Goal: Task Accomplishment & Management: Manage account settings

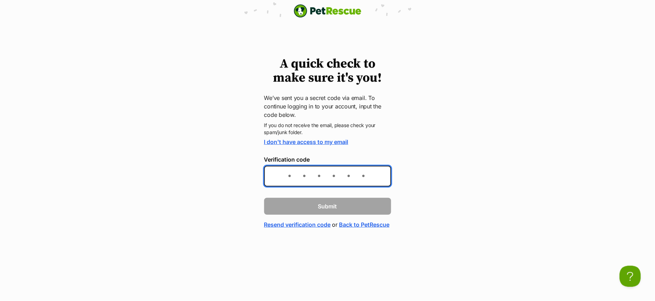
click at [280, 175] on input "Verification code" at bounding box center [327, 176] width 127 height 21
type input "516be9"
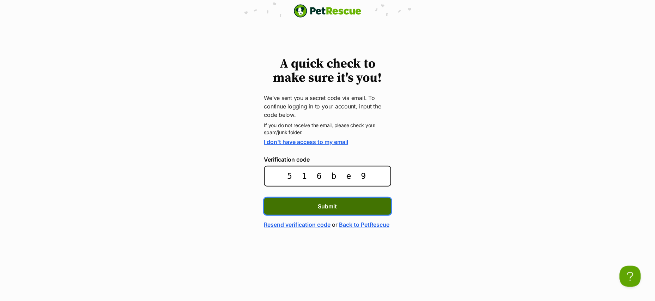
click at [334, 203] on span "Submit" at bounding box center [327, 206] width 19 height 8
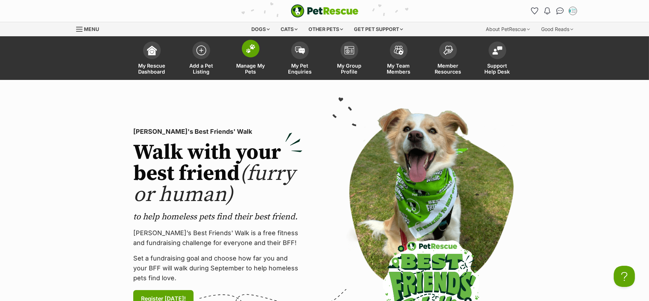
click at [251, 48] on img at bounding box center [251, 48] width 10 height 9
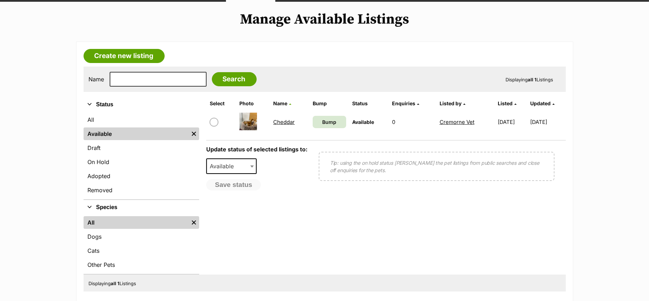
click at [285, 121] on link "Cheddar" at bounding box center [284, 122] width 22 height 7
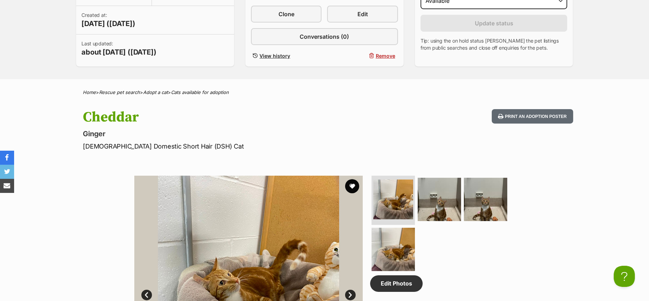
scroll to position [117, 0]
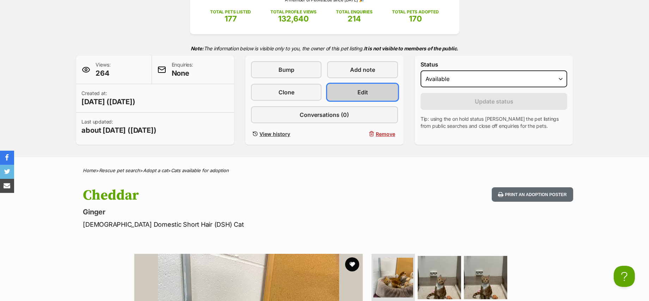
click at [359, 92] on span "Edit" at bounding box center [362, 92] width 11 height 8
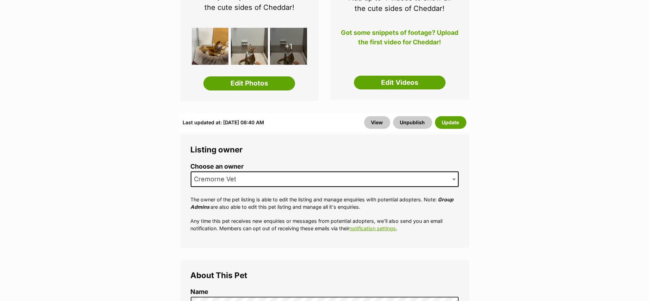
scroll to position [313, 0]
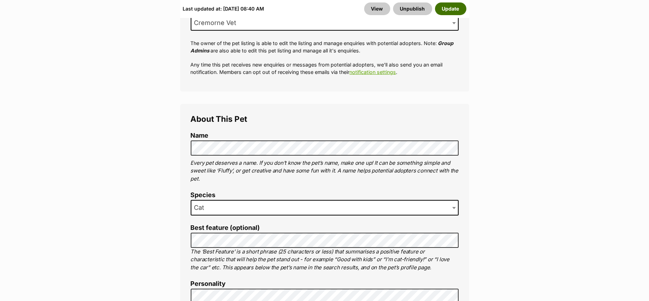
click at [452, 9] on button "Update" at bounding box center [450, 8] width 31 height 13
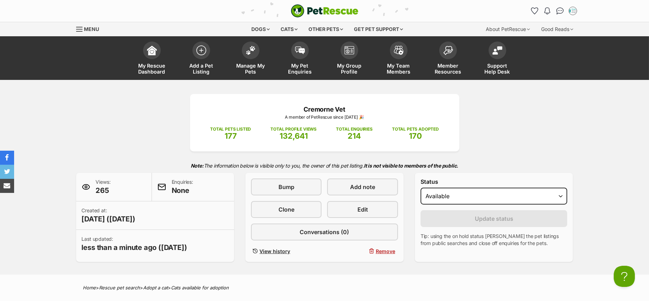
click at [442, 260] on div "Status Draft Available On hold Adopted Reason Please select a reason Medical re…" at bounding box center [494, 217] width 158 height 89
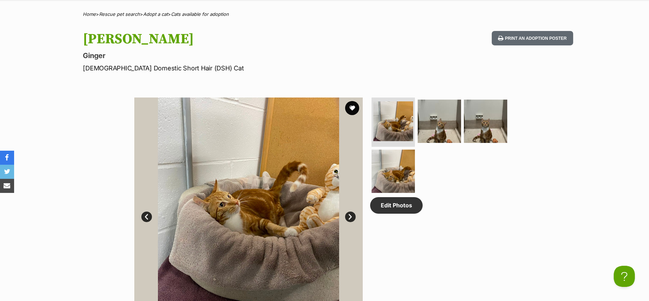
click at [495, 235] on div "Edit Photos" at bounding box center [442, 212] width 145 height 228
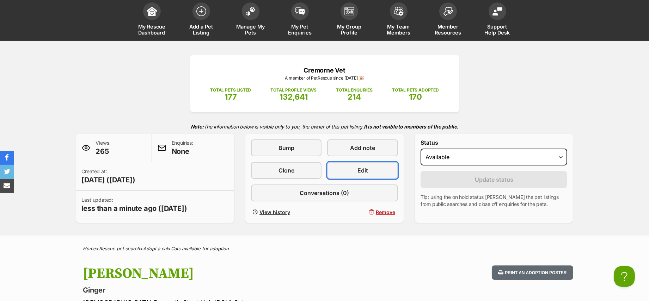
click at [369, 167] on link "Edit" at bounding box center [362, 170] width 71 height 17
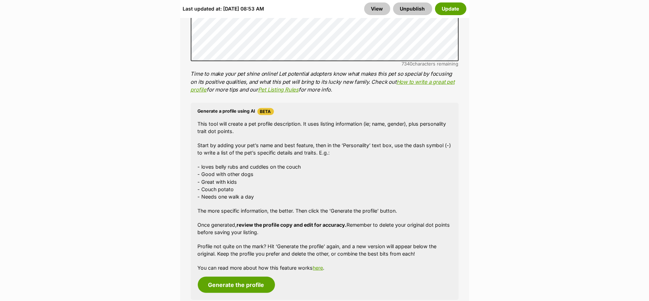
scroll to position [509, 0]
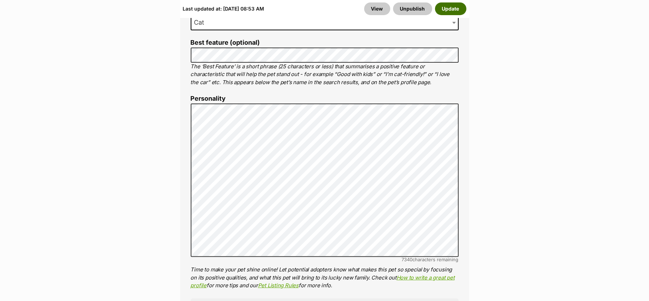
click at [455, 6] on button "Update" at bounding box center [450, 8] width 31 height 13
